Goal: Task Accomplishment & Management: Complete application form

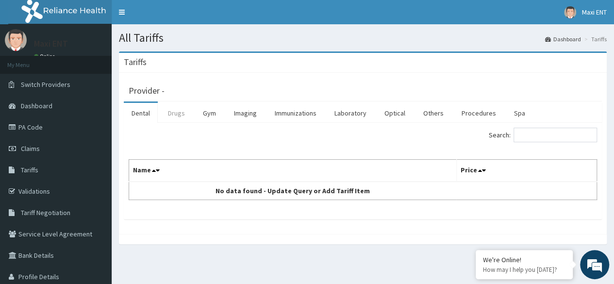
click at [180, 117] on link "Drugs" at bounding box center [176, 113] width 33 height 20
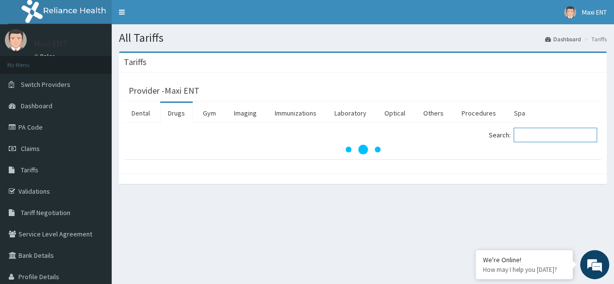
click at [538, 138] on input "Search:" at bounding box center [556, 135] width 84 height 15
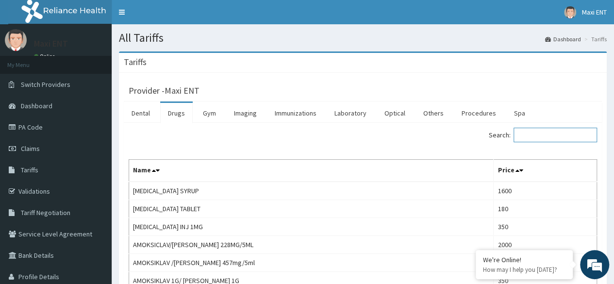
type input "D"
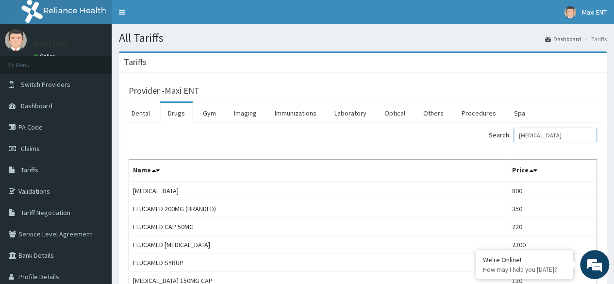
type input "FLU"
click at [40, 151] on link "Claims" at bounding box center [56, 148] width 112 height 21
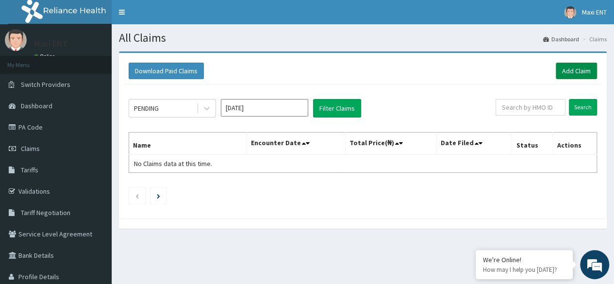
click at [575, 72] on link "Add Claim" at bounding box center [576, 71] width 41 height 17
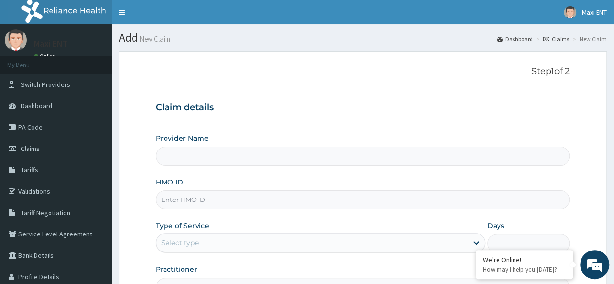
click at [296, 201] on input "HMO ID" at bounding box center [363, 199] width 414 height 19
type input "BL"
type input "Maxi ENT"
type input "BLS/10031/A"
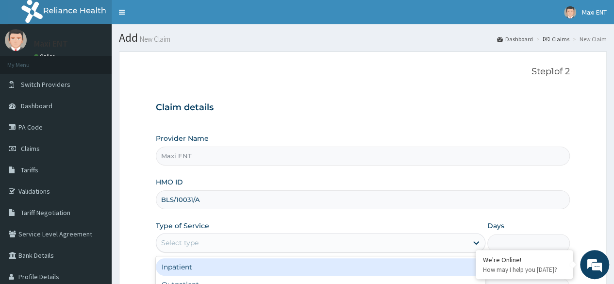
click at [252, 246] on div "Select type" at bounding box center [311, 243] width 311 height 16
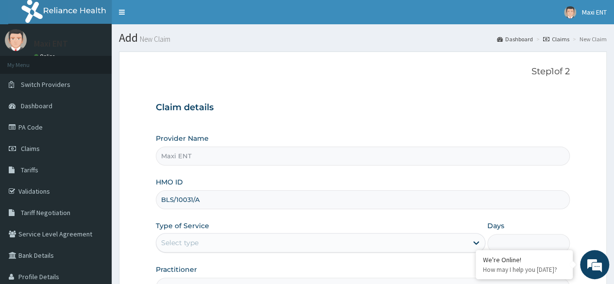
drag, startPoint x: 252, startPoint y: 246, endPoint x: 587, endPoint y: 235, distance: 335.8
click at [587, 235] on form "Step 1 of 2 Claim details Provider Name Maxi ENT HMO ID BLS/10031/A Type of Ser…" at bounding box center [363, 208] width 488 height 315
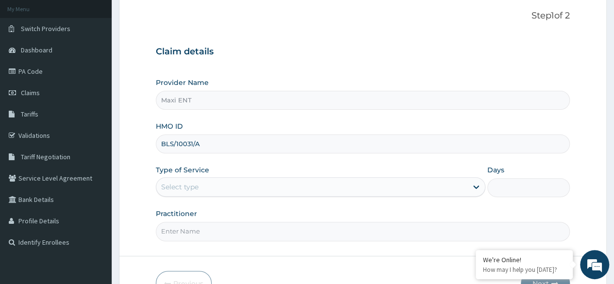
scroll to position [78, 0]
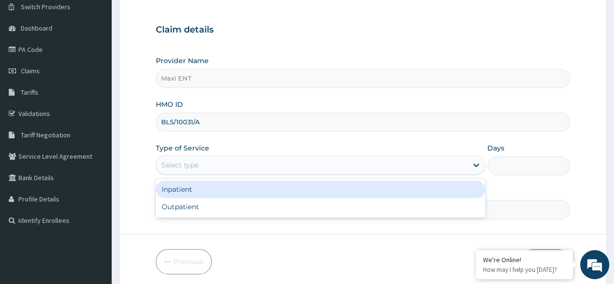
click at [277, 168] on div "Select type" at bounding box center [311, 165] width 311 height 16
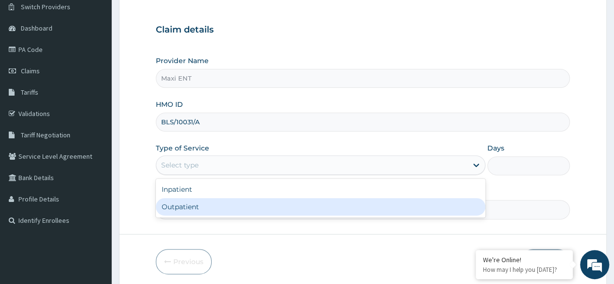
click at [210, 207] on div "Outpatient" at bounding box center [321, 206] width 330 height 17
type input "1"
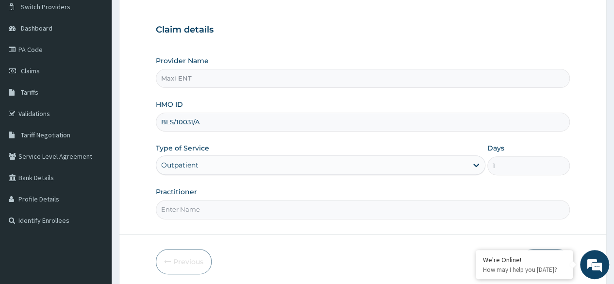
click at [199, 210] on input "Practitioner" at bounding box center [363, 209] width 414 height 19
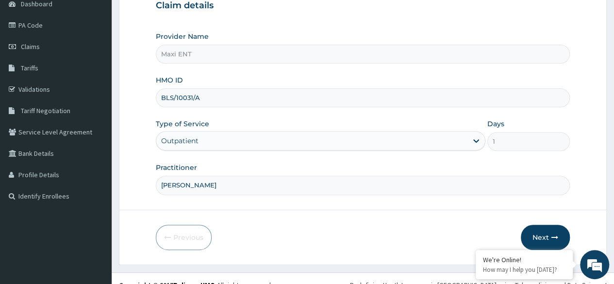
scroll to position [113, 0]
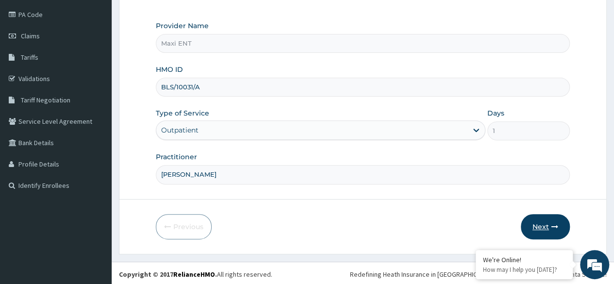
type input "[PERSON_NAME]"
click at [552, 226] on icon "button" at bounding box center [555, 226] width 7 height 7
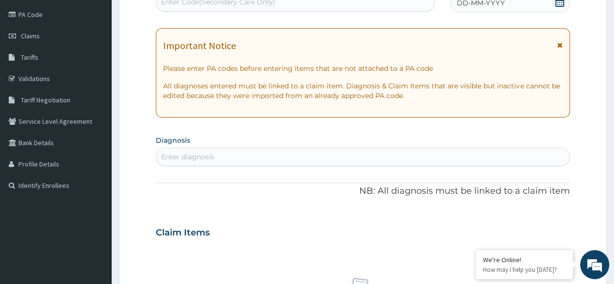
scroll to position [110, 0]
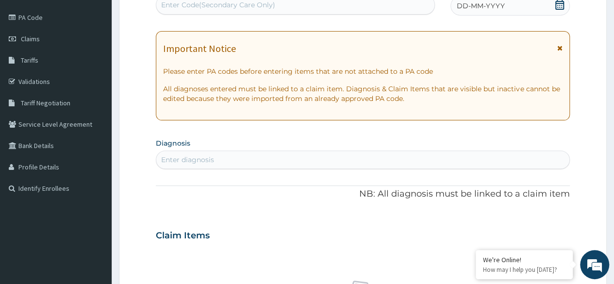
click at [321, 6] on div "Enter Code(Secondary Care Only)" at bounding box center [295, 5] width 278 height 16
click at [232, 3] on div "Enter Code(Secondary Care Only)" at bounding box center [218, 5] width 114 height 10
paste input "PA/0F5A80"
type input "PA/0F5A80"
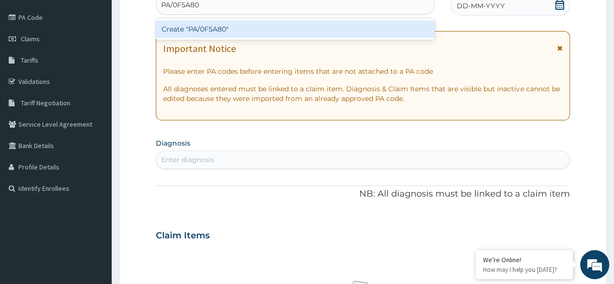
click at [220, 29] on div "Create "PA/0F5A80"" at bounding box center [295, 28] width 279 height 17
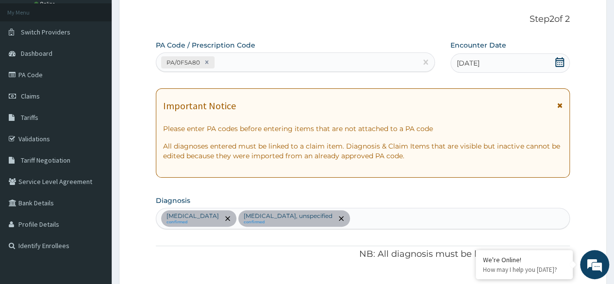
scroll to position [50, 0]
